Goal: Feedback & Contribution: Contribute content

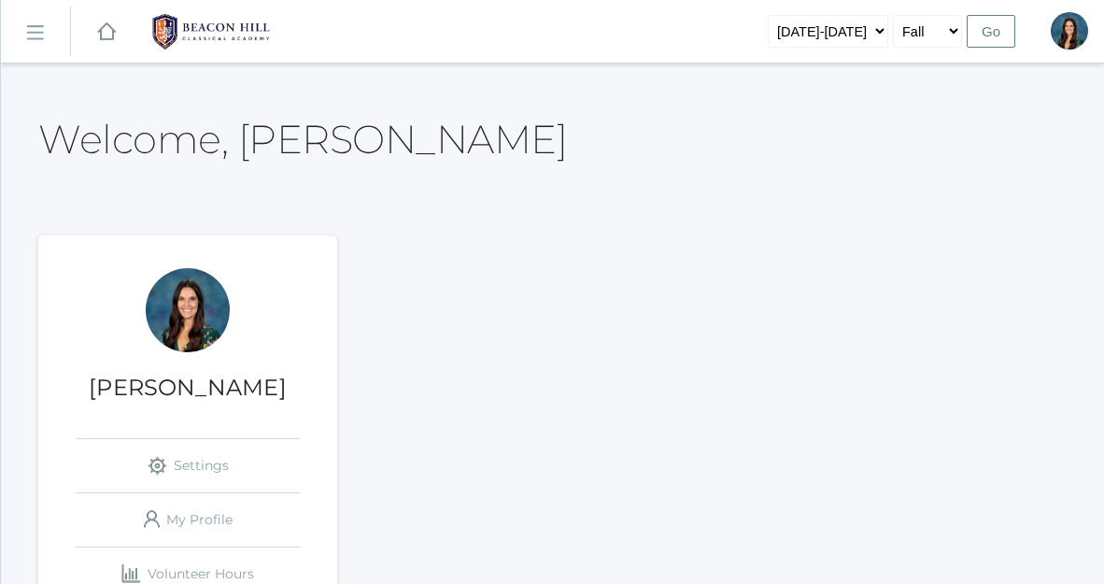
click at [34, 39] on rect at bounding box center [35, 34] width 30 height 30
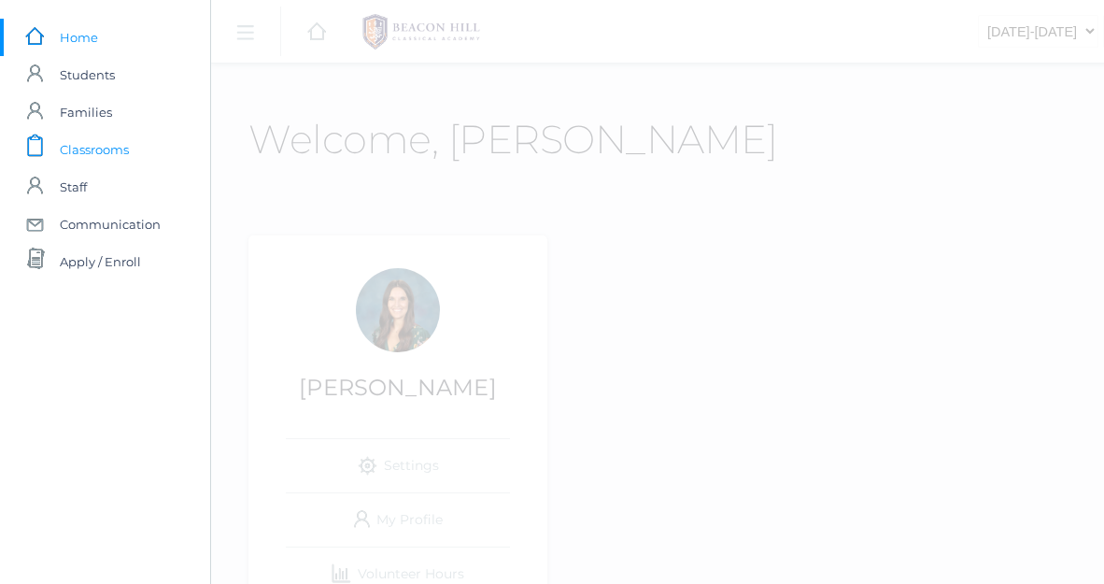
click at [100, 159] on span "Classrooms" at bounding box center [94, 149] width 69 height 37
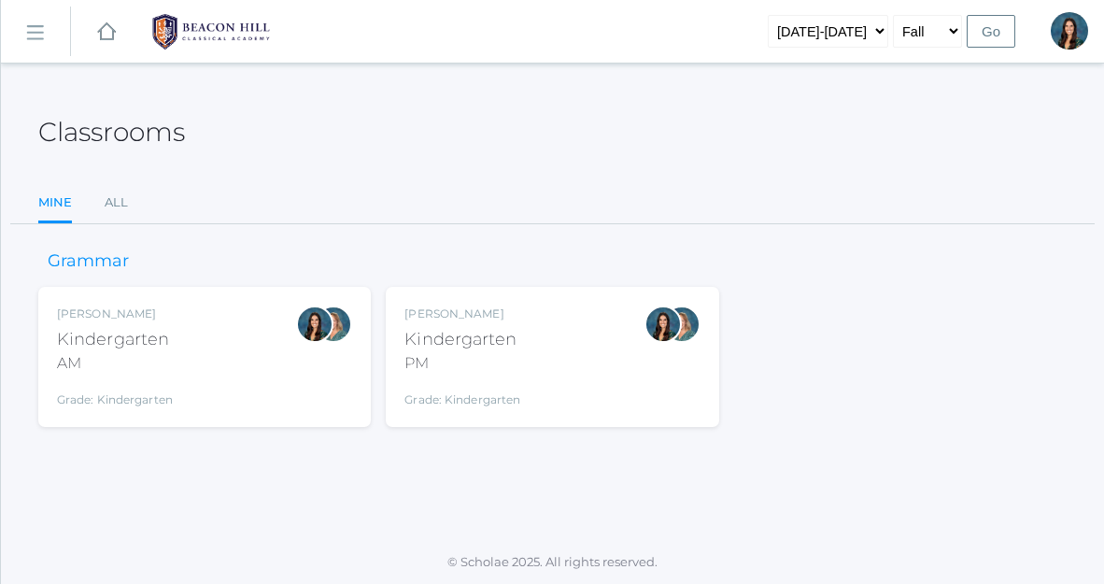
click at [206, 351] on div "Jordyn Dewey Kindergarten AM Grade: Kindergarten *KIND" at bounding box center [204, 356] width 295 height 103
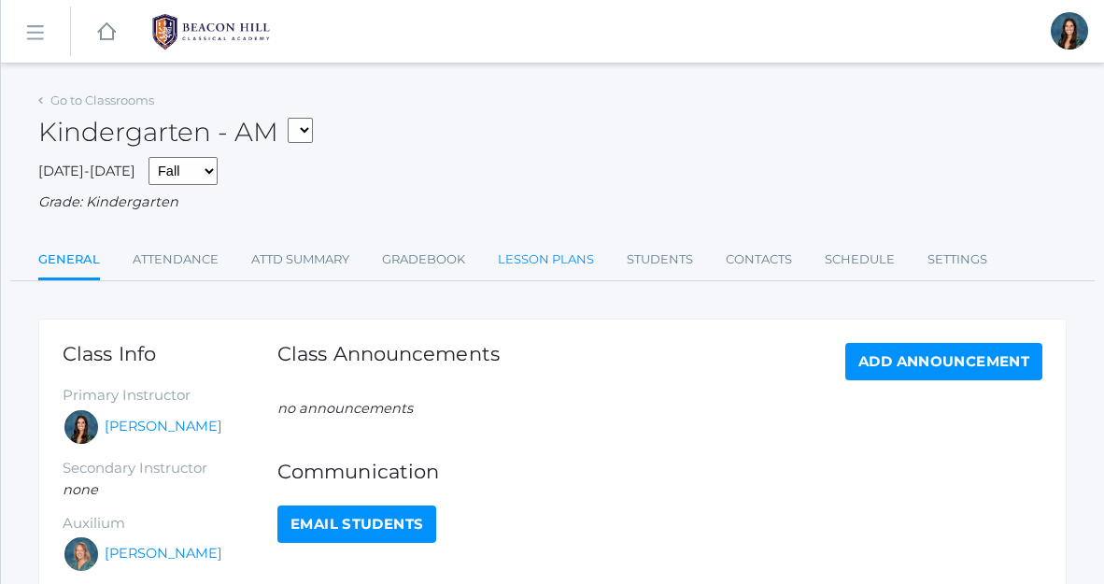
click at [579, 259] on link "Lesson Plans" at bounding box center [546, 259] width 96 height 37
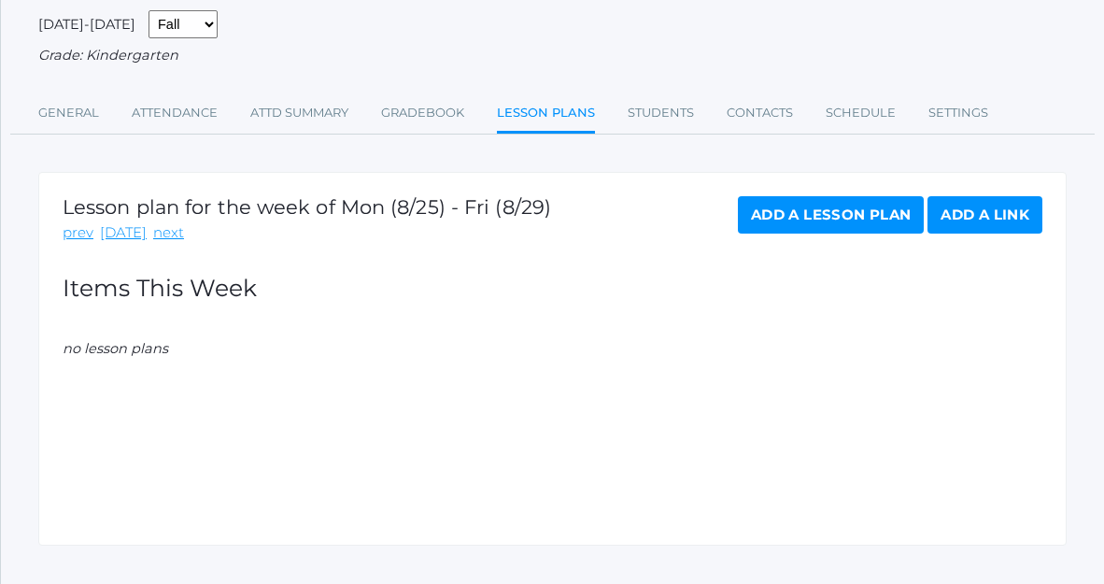
scroll to position [151, 0]
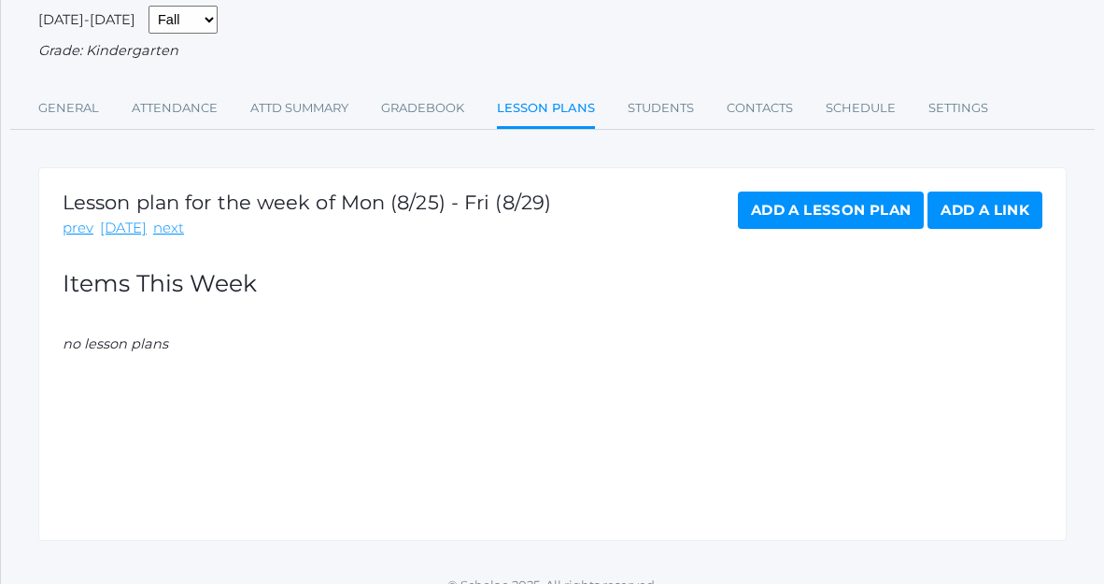
click at [761, 224] on link "Add a Lesson Plan" at bounding box center [831, 209] width 186 height 37
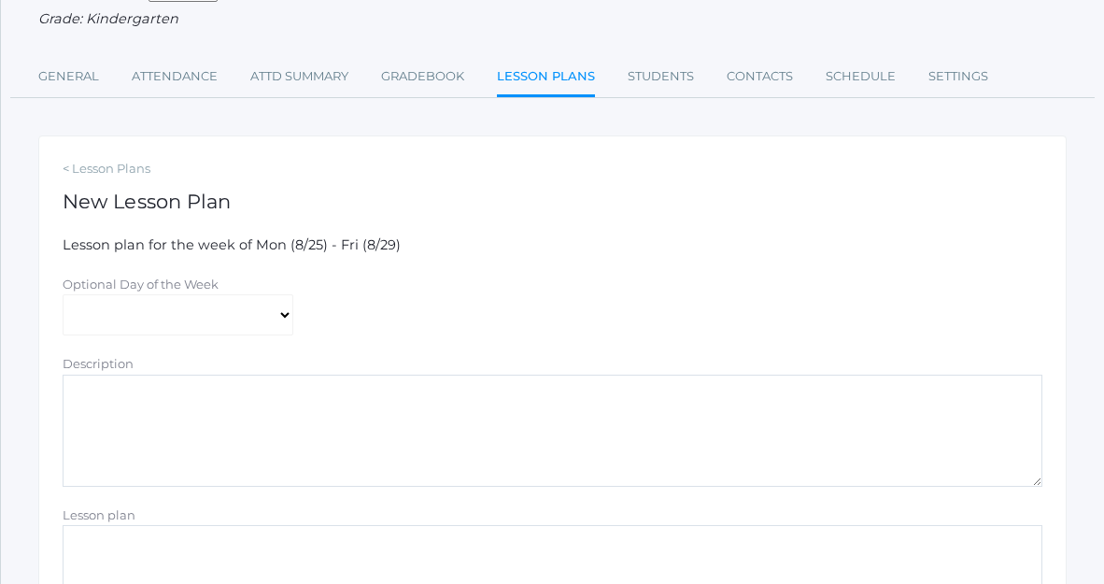
scroll to position [214, 0]
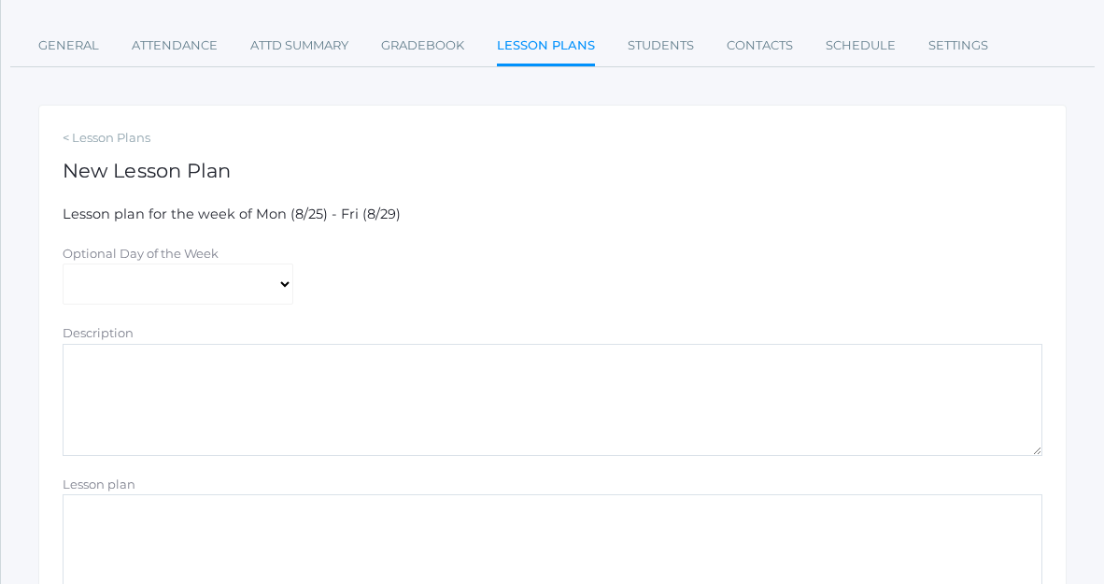
click at [202, 399] on textarea "Description" at bounding box center [553, 400] width 980 height 112
click at [198, 533] on textarea "Lesson plan" at bounding box center [553, 550] width 980 height 112
click at [111, 516] on textarea "Kinder Week" at bounding box center [553, 550] width 980 height 112
click at [234, 511] on textarea "Kindergarten Week" at bounding box center [553, 550] width 980 height 112
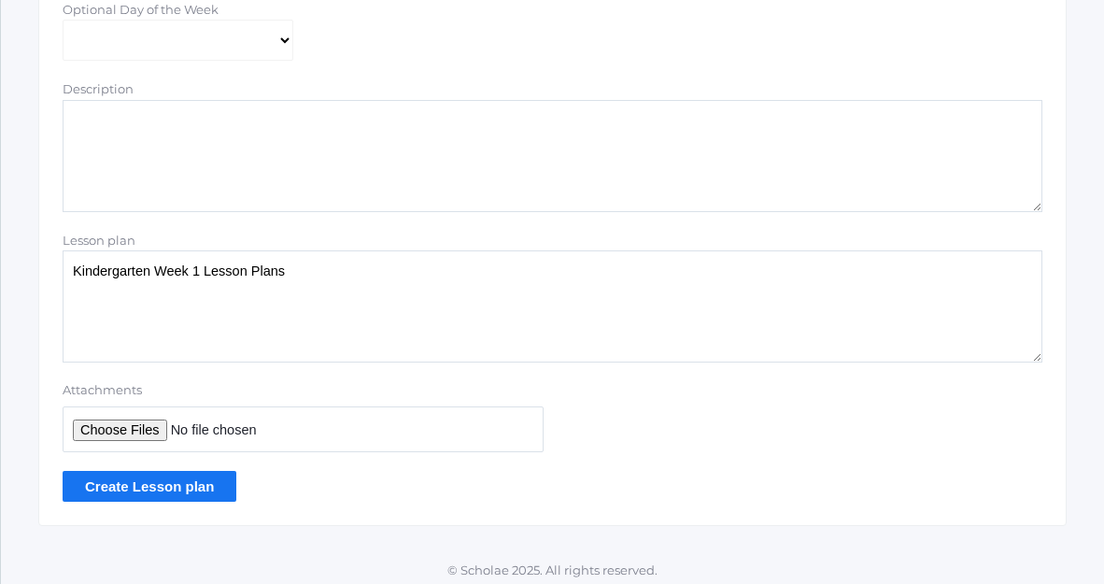
scroll to position [465, 0]
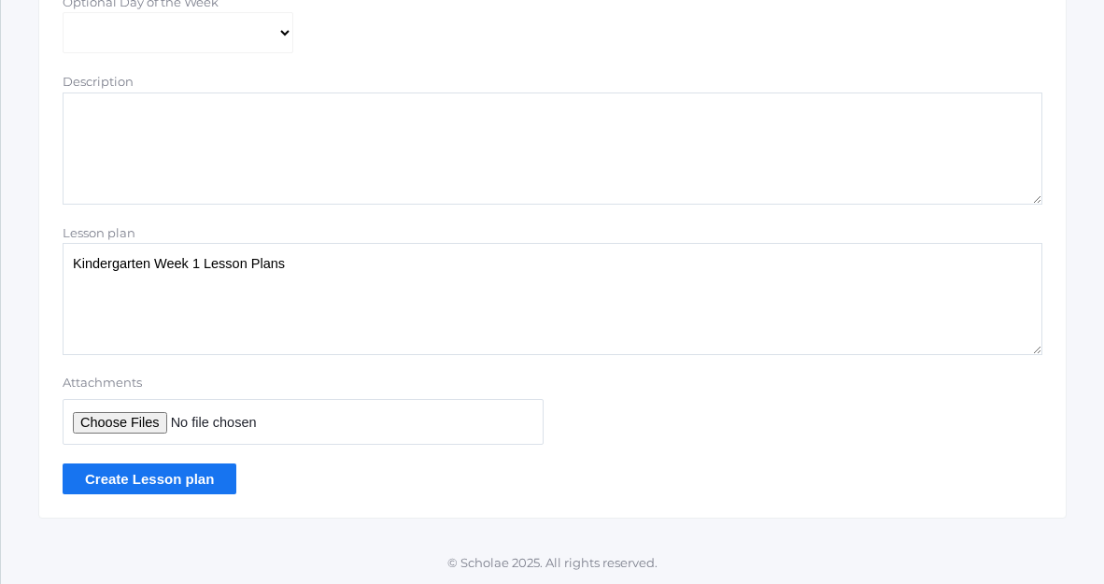
type textarea "Kindergarten Week 1 Lesson Plans"
click at [146, 420] on input "Attachments" at bounding box center [303, 422] width 481 height 46
type input "C:\fakepath\Week 1 Daily Kinder Lesson Plans 2025.docx.pdf"
click at [191, 479] on input "Create Lesson plan" at bounding box center [150, 478] width 174 height 31
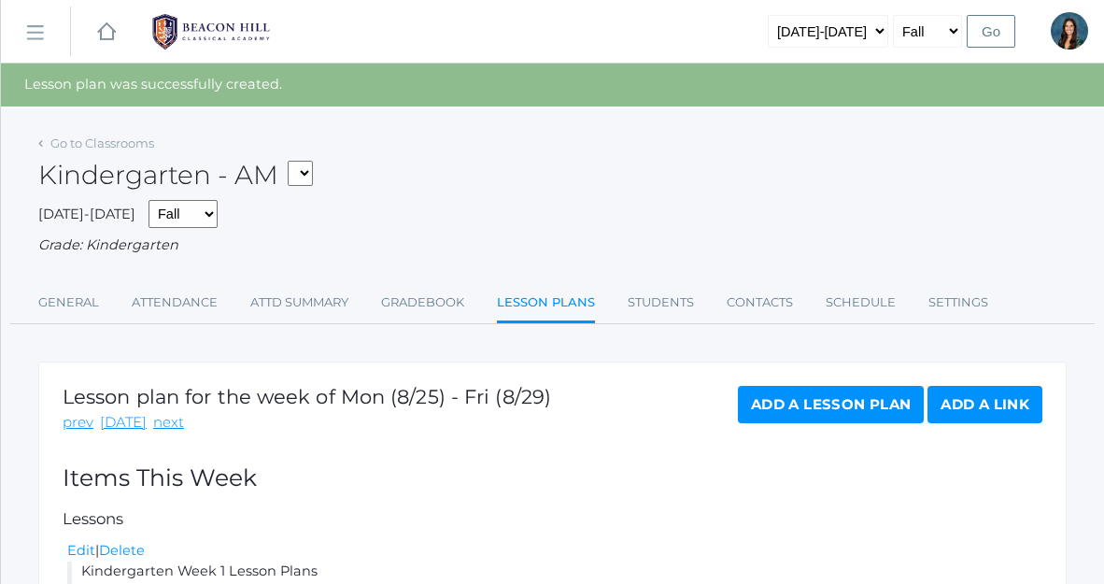
click at [306, 176] on select "*KIND - Kindergarten AM *KIND - Kindergarten PM" at bounding box center [300, 173] width 25 height 25
select select "2131"
click at [293, 161] on select "*KIND - Kindergarten AM *KIND - Kindergarten PM" at bounding box center [300, 173] width 25 height 25
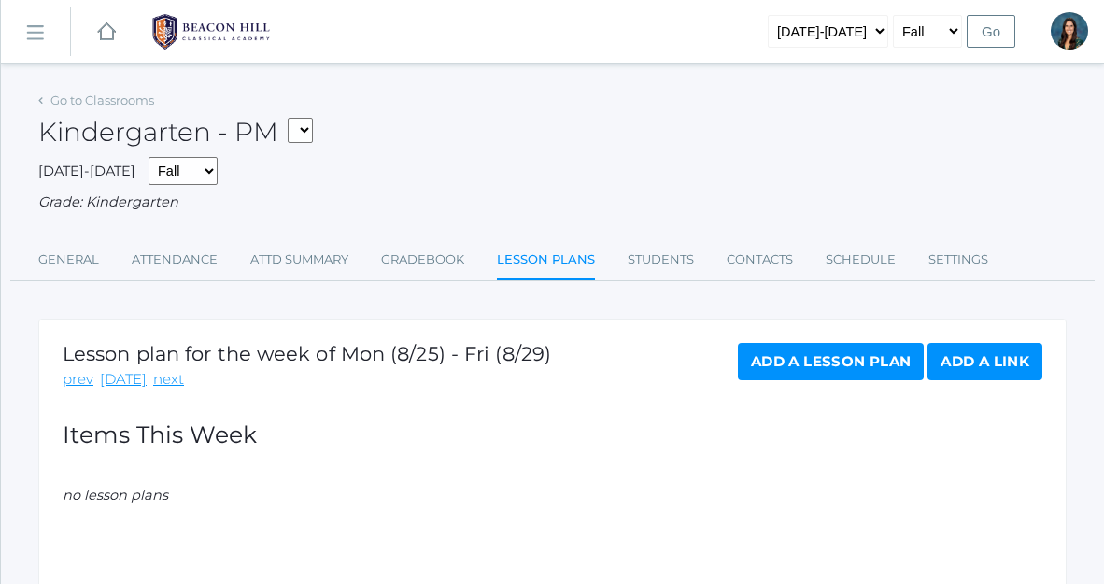
click at [305, 130] on select "*KIND - Kindergarten AM *KIND - Kindergarten PM" at bounding box center [300, 130] width 25 height 25
select select "1957"
click at [293, 118] on select "*KIND - Kindergarten AM *KIND - Kindergarten PM" at bounding box center [300, 130] width 25 height 25
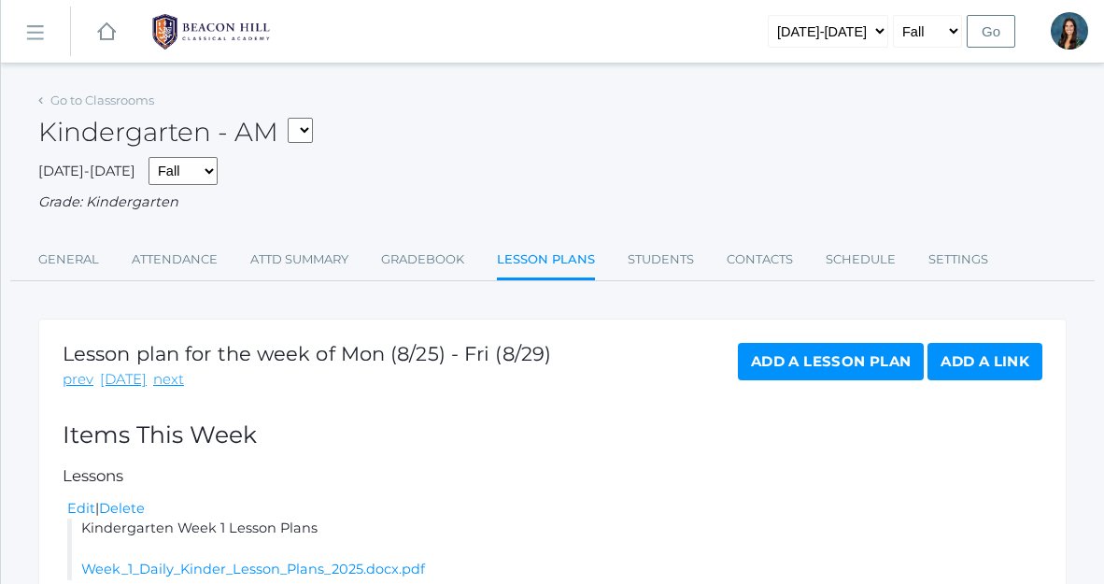
scroll to position [175, 0]
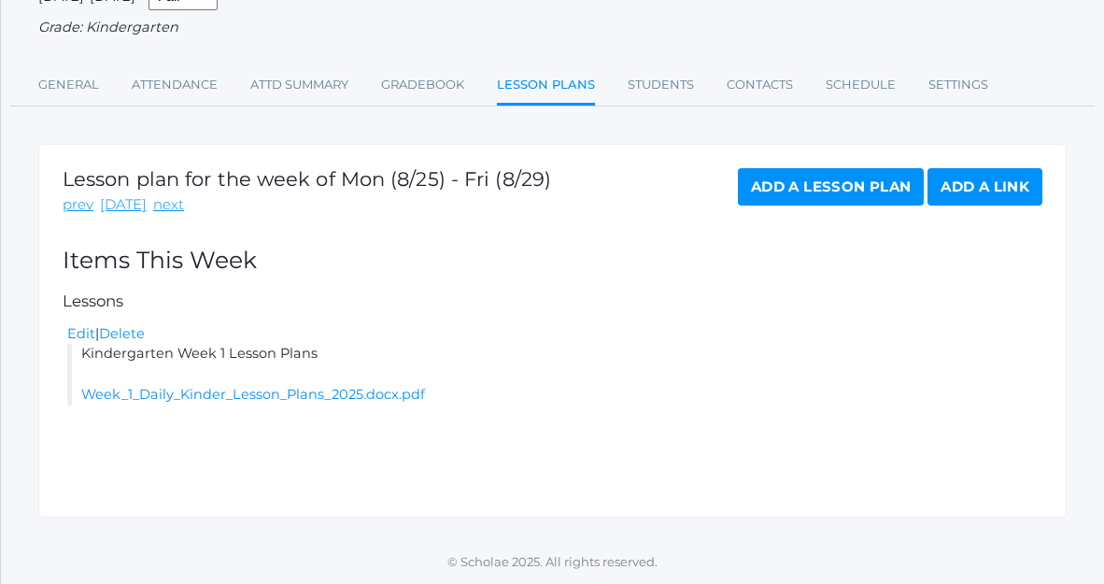
drag, startPoint x: 320, startPoint y: 356, endPoint x: 61, endPoint y: 351, distance: 259.7
click at [59, 351] on div "Lesson plan for the week of Mon (8/25) - Fri (8/29) prev [DATE] next Add a Less…" at bounding box center [552, 331] width 1028 height 374
click at [82, 335] on link "Edit" at bounding box center [81, 333] width 28 height 17
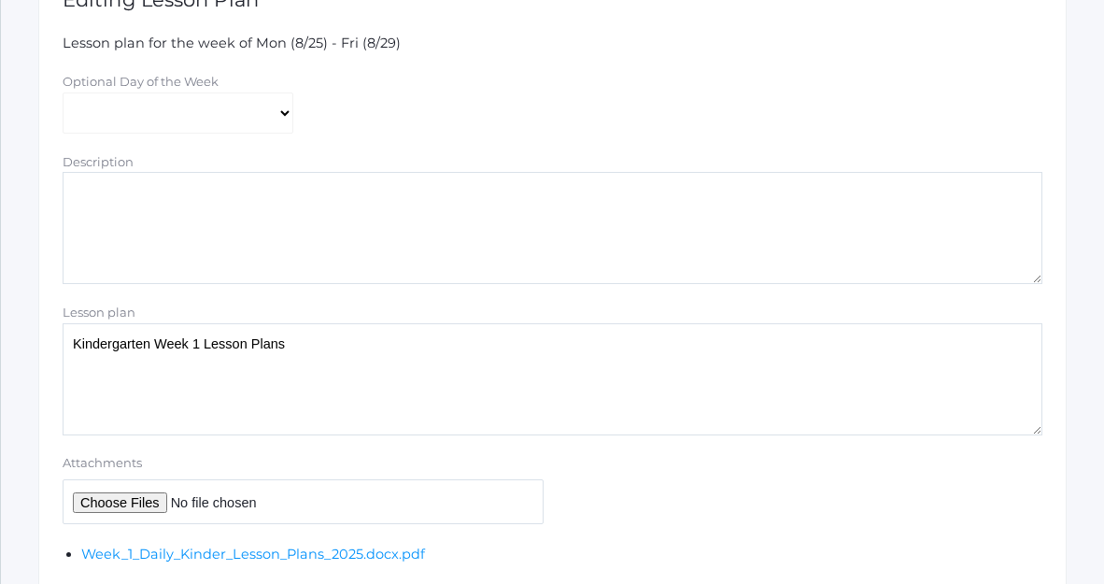
scroll to position [412, 0]
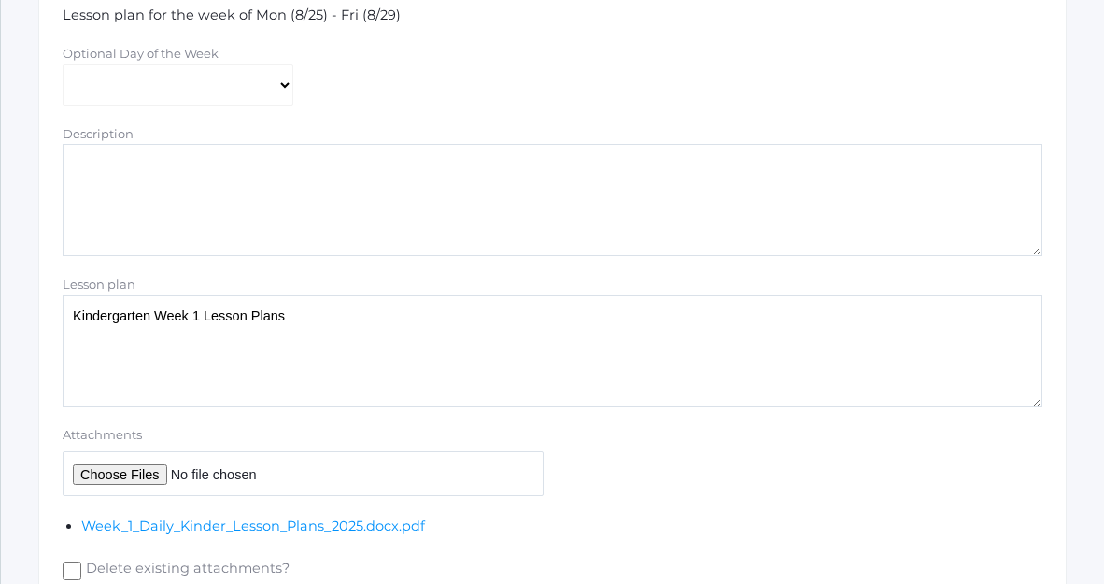
click at [205, 316] on textarea "Kindergarten Week 1 Lesson Plans" at bounding box center [553, 351] width 980 height 112
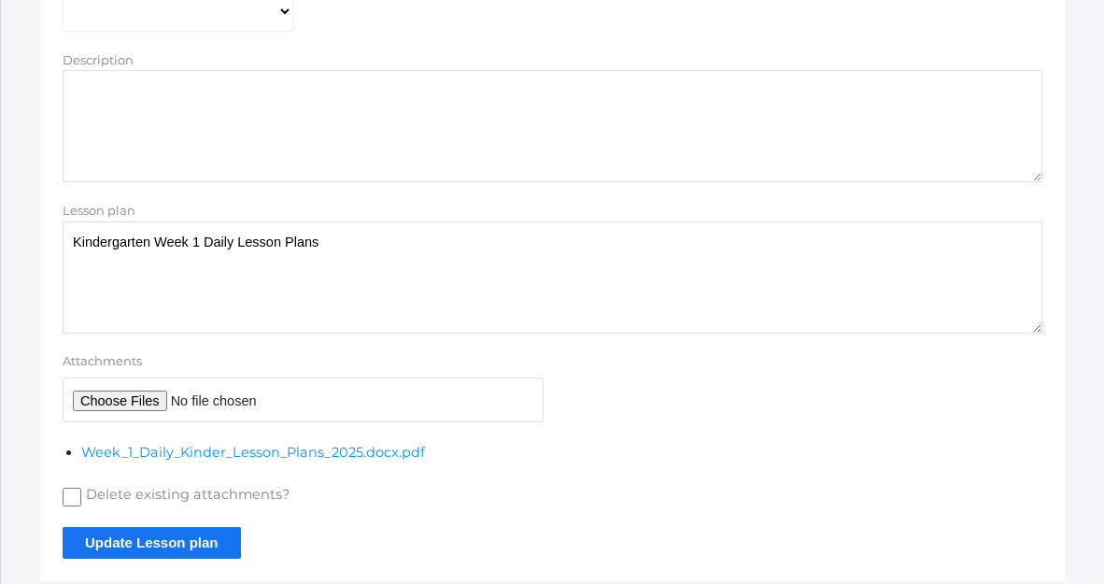
drag, startPoint x: 333, startPoint y: 262, endPoint x: 68, endPoint y: 244, distance: 265.8
click at [67, 244] on textarea "Kindergarten Week 1 Lesson Plans" at bounding box center [553, 277] width 980 height 112
type textarea "Kindergarten Week 1 Daily Lesson Plans"
click at [128, 543] on input "Update Lesson plan" at bounding box center [152, 542] width 178 height 31
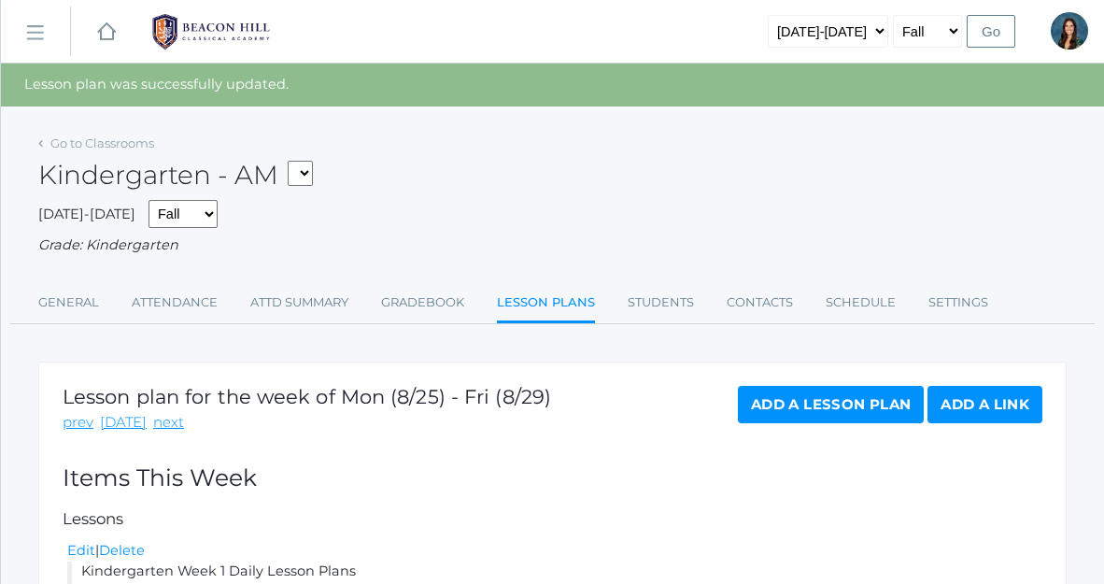
click at [309, 168] on select "*KIND - Kindergarten AM *KIND - Kindergarten PM" at bounding box center [300, 173] width 25 height 25
select select "2131"
click at [293, 161] on select "*KIND - Kindergarten AM *KIND - Kindergarten PM" at bounding box center [300, 173] width 25 height 25
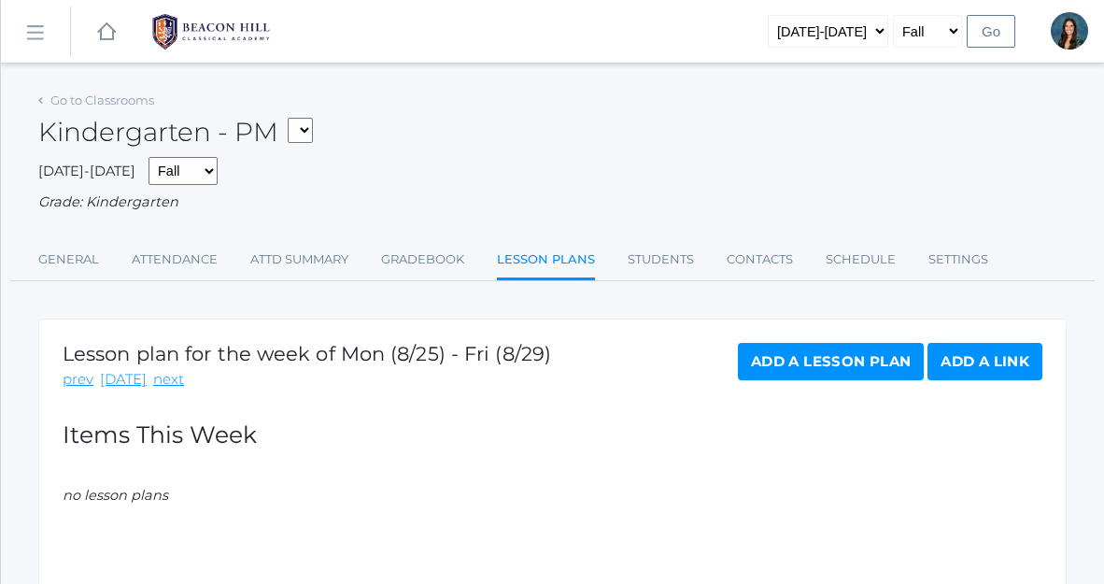
scroll to position [175, 0]
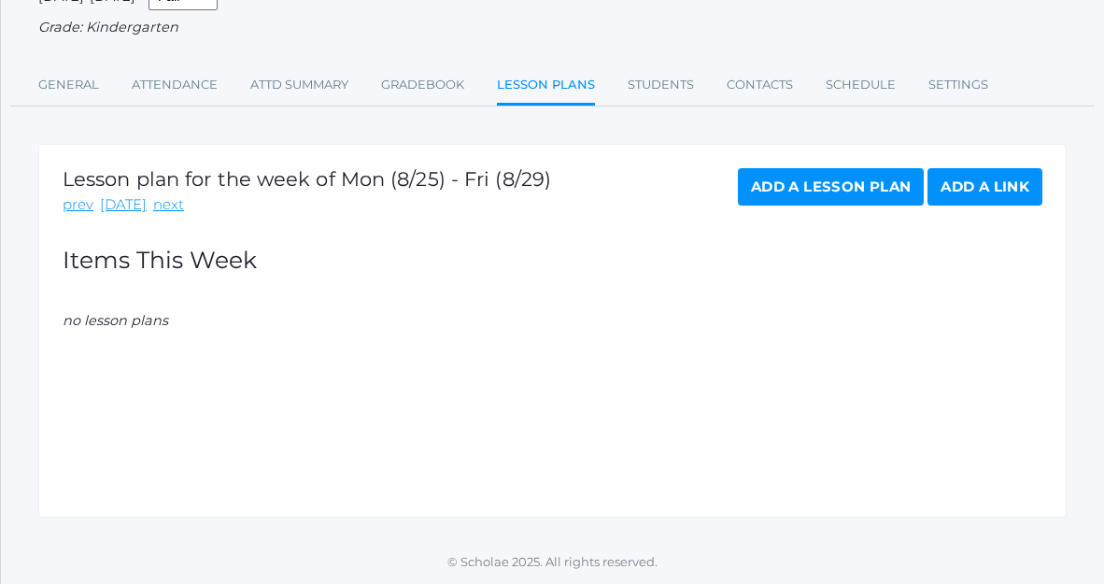
click at [771, 190] on link "Add a Lesson Plan" at bounding box center [831, 186] width 186 height 37
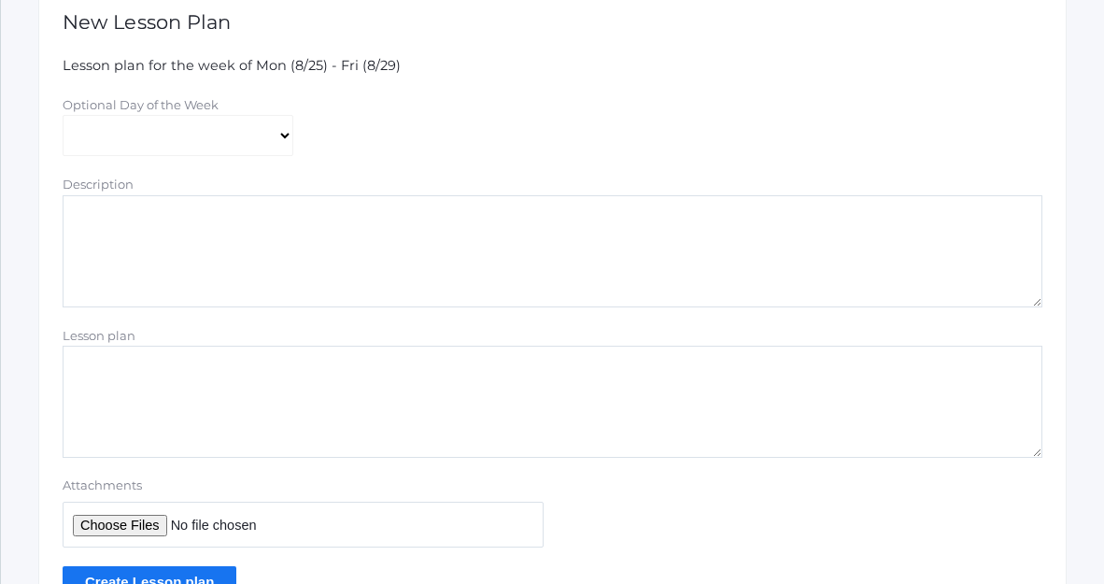
scroll to position [389, 0]
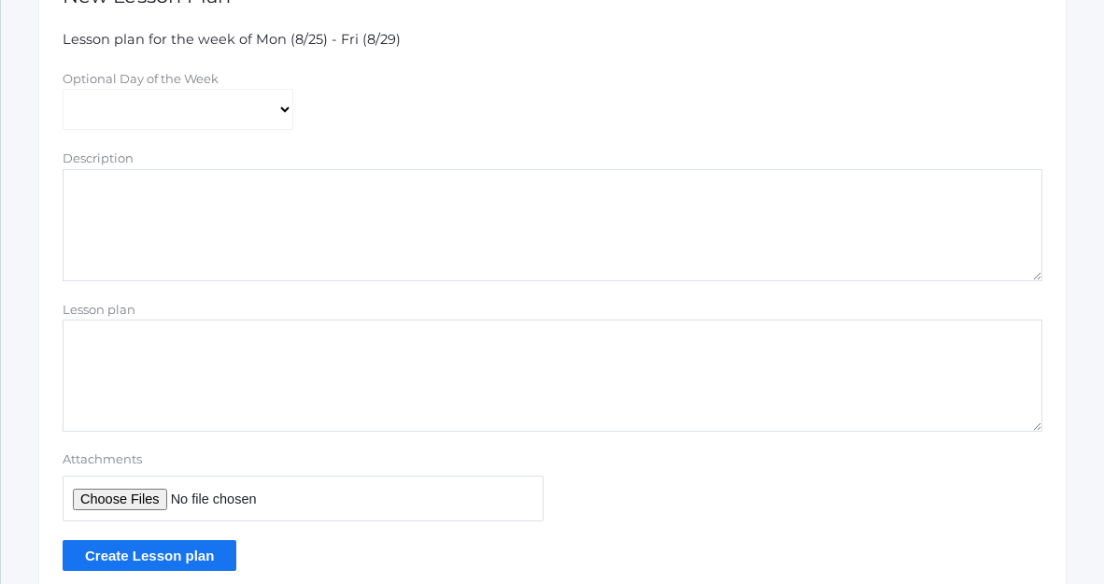
click at [189, 359] on textarea "Lesson plan" at bounding box center [553, 375] width 980 height 112
paste textarea "Kindergarten Week 1 Daily Lesson Plans"
type textarea "Kindergarten Week 1 Daily Lesson Plans"
click at [124, 508] on input "Attachments" at bounding box center [303, 498] width 481 height 46
type input "C:\fakepath\Week 1 Daily Kinder Lesson Plans 2025.docx.pdf"
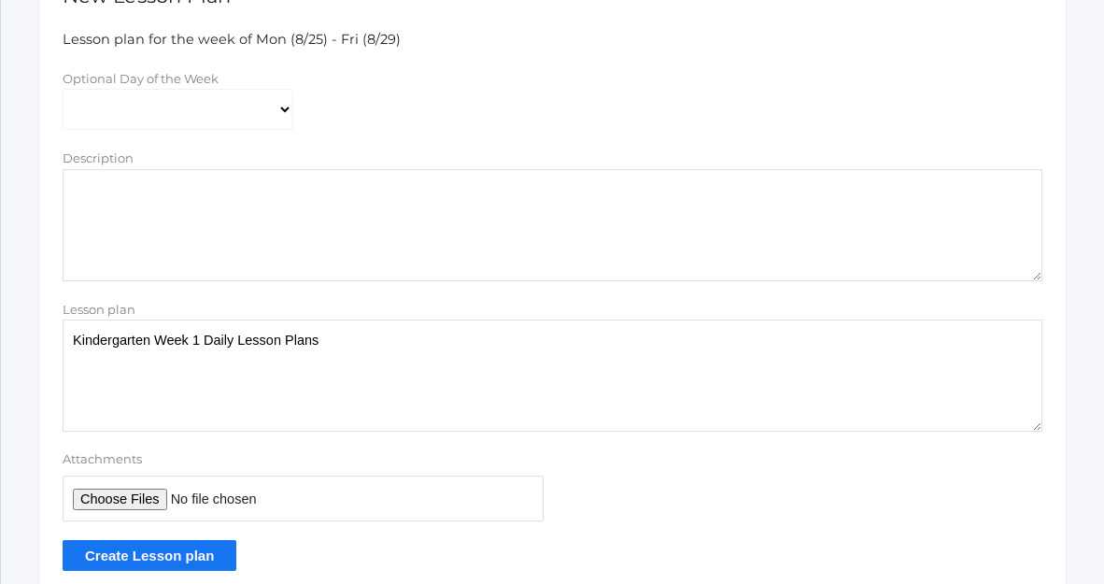
click at [193, 559] on input "Create Lesson plan" at bounding box center [150, 555] width 174 height 31
